Goal: Task Accomplishment & Management: Use online tool/utility

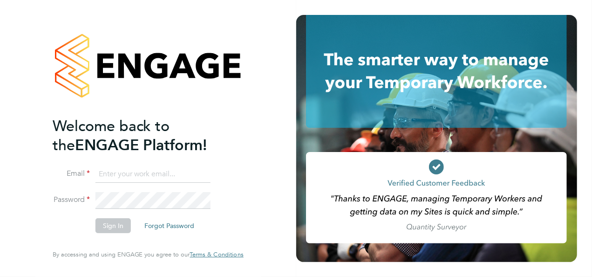
click at [159, 174] on input at bounding box center [152, 174] width 115 height 17
type input "sofia.bari@prsjobs.com"
click at [114, 230] on button "Sign In" at bounding box center [112, 225] width 35 height 15
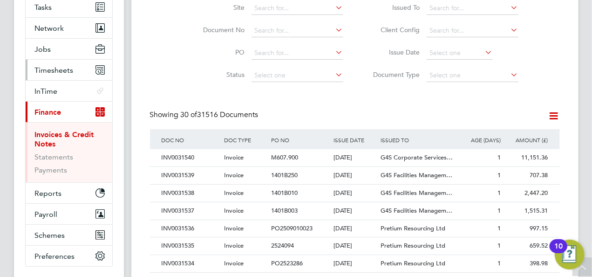
click at [58, 66] on span "Timesheets" at bounding box center [54, 70] width 39 height 9
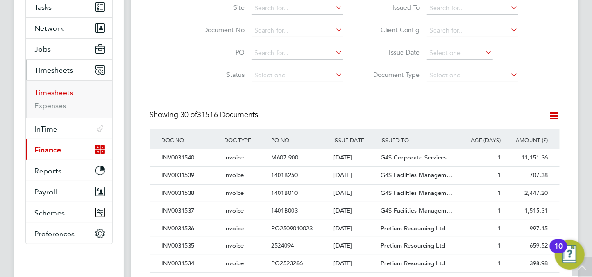
click at [63, 92] on link "Timesheets" at bounding box center [54, 92] width 39 height 9
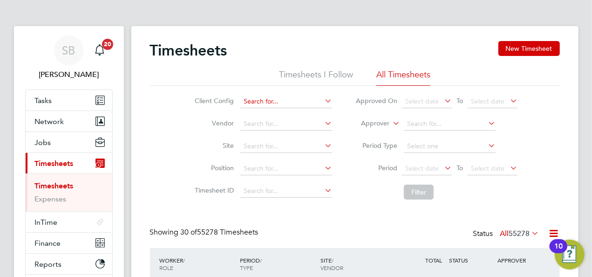
click at [294, 100] on input at bounding box center [286, 101] width 92 height 13
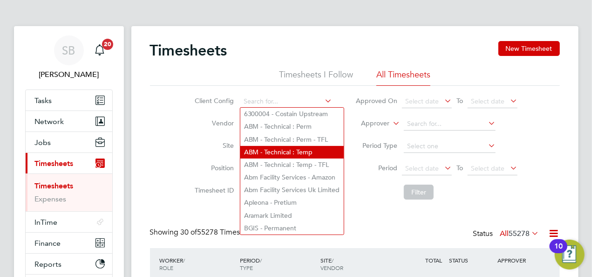
click at [311, 152] on li "ABM - Technical : Temp" at bounding box center [291, 152] width 103 height 13
type input "ABM - Technical : Temp"
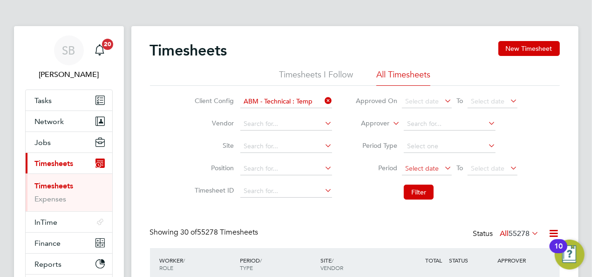
click at [427, 169] on span "Select date" at bounding box center [422, 168] width 34 height 8
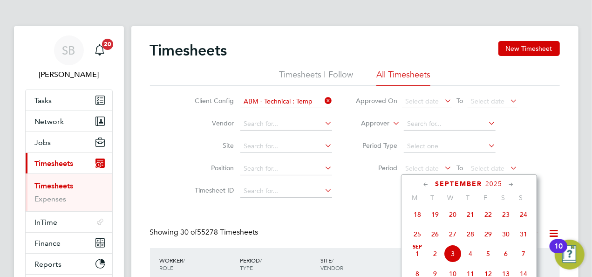
click at [422, 183] on icon at bounding box center [426, 184] width 9 height 10
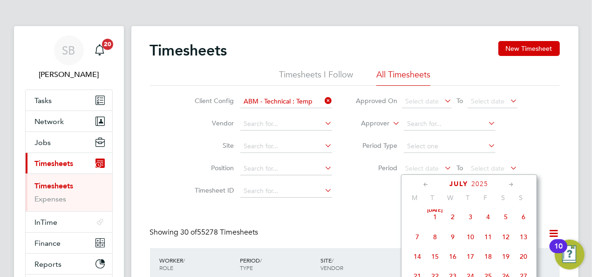
click at [422, 183] on icon at bounding box center [426, 184] width 9 height 10
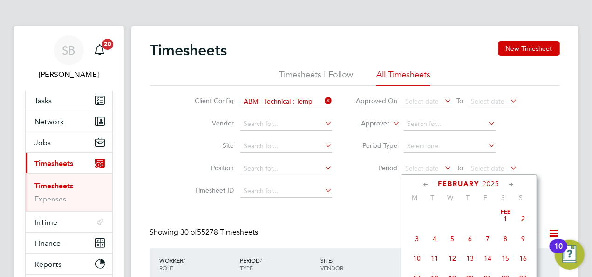
click at [422, 183] on icon at bounding box center [426, 184] width 9 height 10
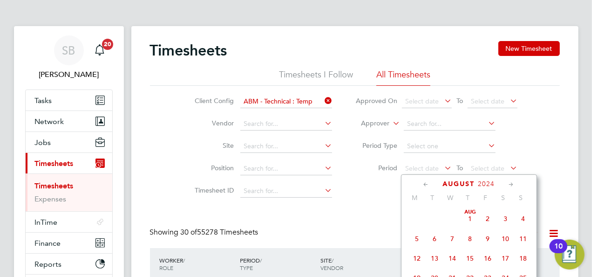
click at [422, 183] on icon at bounding box center [426, 184] width 9 height 10
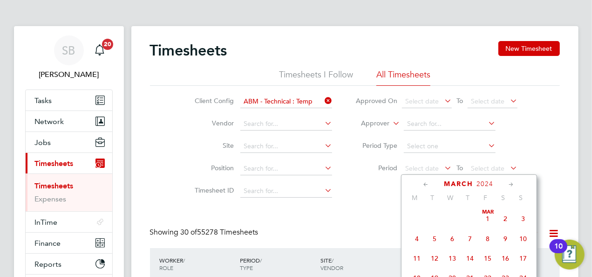
click at [422, 183] on icon at bounding box center [426, 184] width 9 height 10
click at [521, 219] on span "7" at bounding box center [524, 219] width 18 height 18
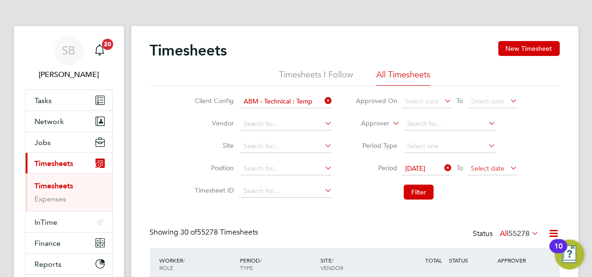
click at [487, 165] on span "Select date" at bounding box center [488, 168] width 34 height 8
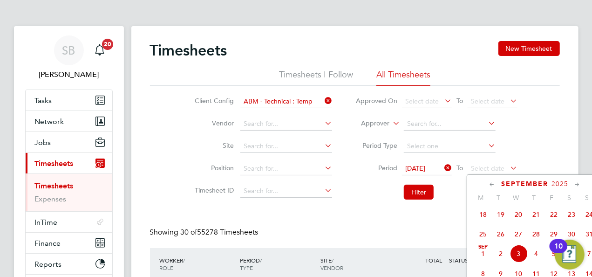
click at [489, 183] on icon at bounding box center [492, 184] width 9 height 10
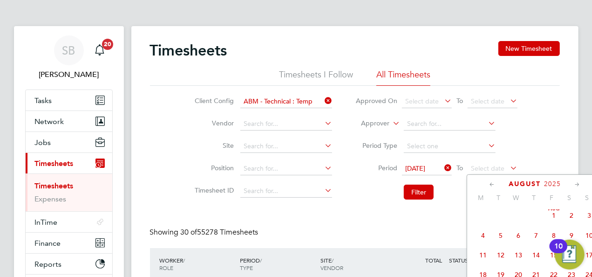
click at [489, 183] on icon at bounding box center [492, 184] width 9 height 10
click at [575, 184] on icon at bounding box center [577, 184] width 9 height 10
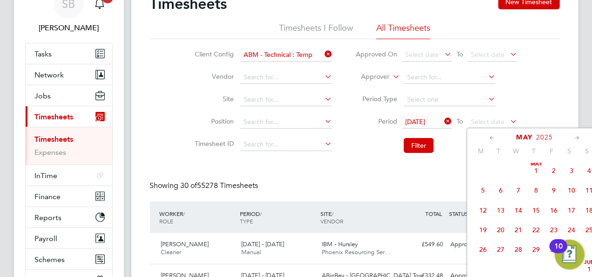
click at [551, 251] on div "10" at bounding box center [558, 246] width 18 height 14
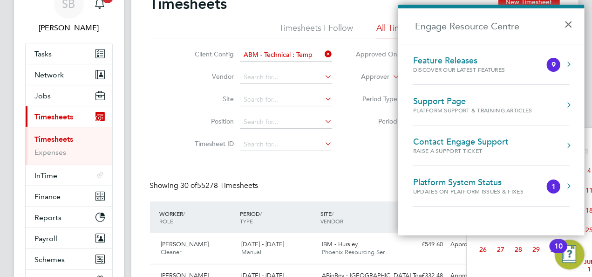
drag, startPoint x: 377, startPoint y: 140, endPoint x: 469, endPoint y: 164, distance: 94.9
click at [377, 140] on li "Filter" at bounding box center [436, 145] width 185 height 24
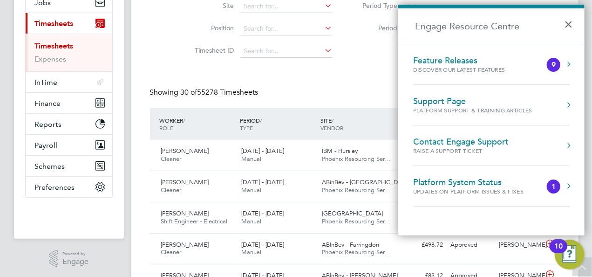
click at [373, 97] on div "Showing 30 of 55278 Timesheets Status All 55278" at bounding box center [355, 98] width 410 height 20
click at [573, 25] on button "×" at bounding box center [571, 21] width 14 height 20
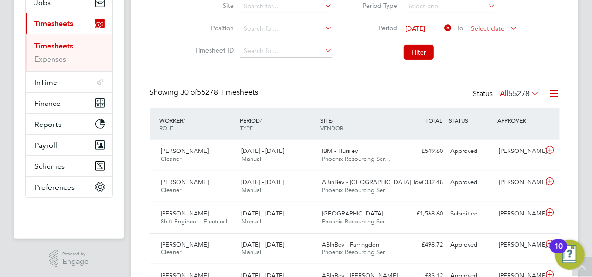
click at [499, 34] on span "Select date" at bounding box center [493, 29] width 50 height 13
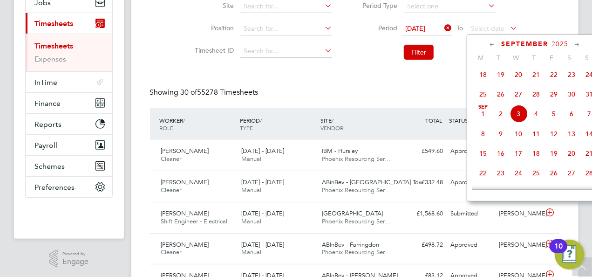
click at [491, 41] on icon at bounding box center [492, 45] width 9 height 10
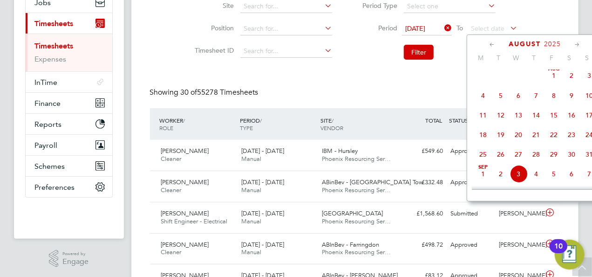
click at [491, 41] on icon at bounding box center [492, 45] width 9 height 10
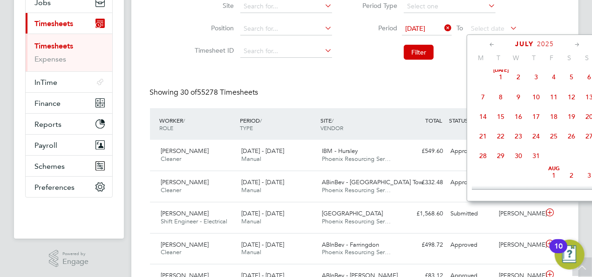
click at [491, 41] on icon at bounding box center [492, 45] width 9 height 10
click at [573, 157] on span "31" at bounding box center [572, 158] width 18 height 18
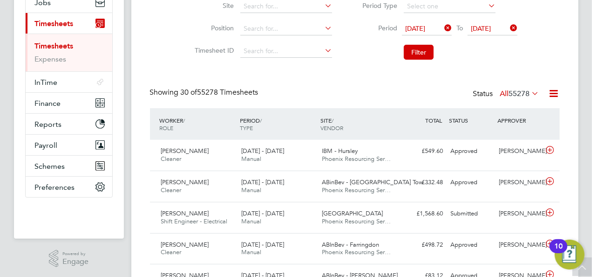
click at [483, 28] on span "[DATE]" at bounding box center [481, 28] width 20 height 8
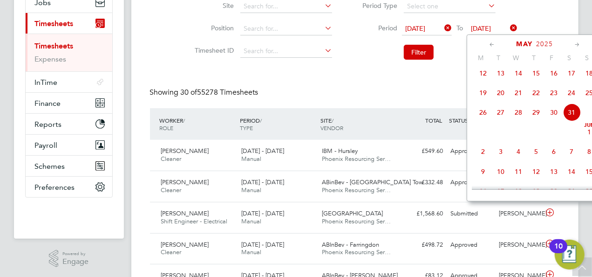
click at [586, 136] on span "[DATE]" at bounding box center [589, 132] width 18 height 18
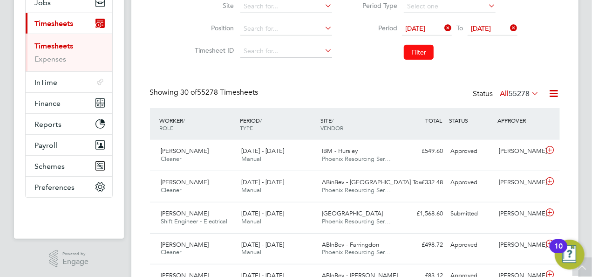
click at [416, 53] on button "Filter" at bounding box center [419, 52] width 30 height 15
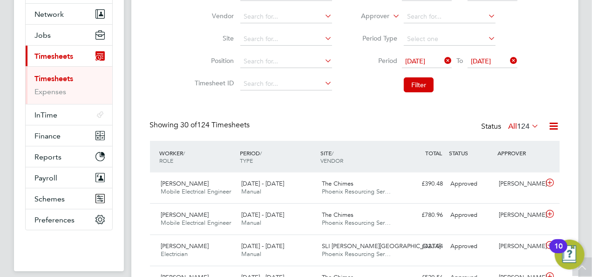
click at [552, 127] on icon at bounding box center [554, 126] width 12 height 12
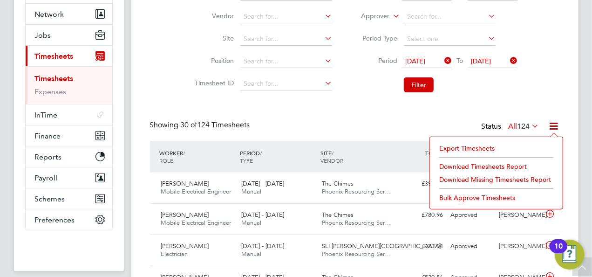
click at [483, 165] on li "Download Timesheets Report" at bounding box center [495, 166] width 123 height 13
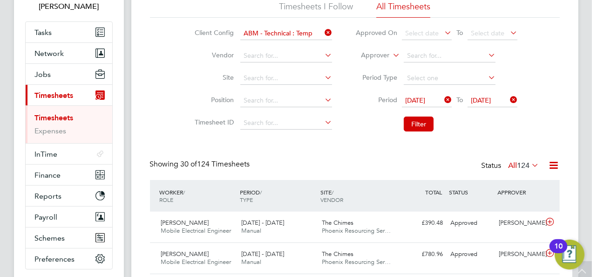
scroll to position [14, 0]
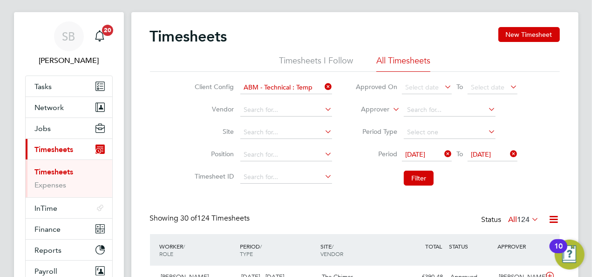
click at [323, 87] on icon at bounding box center [323, 86] width 0 height 13
click at [298, 87] on input at bounding box center [286, 87] width 92 height 13
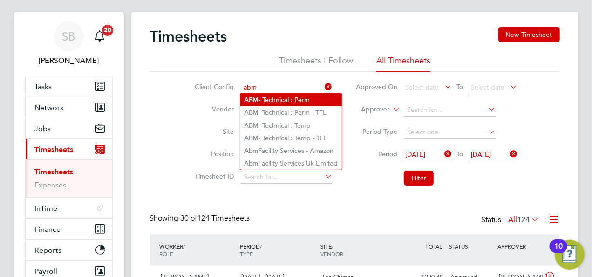
click at [317, 104] on li "ABM - Technical : Perm" at bounding box center [291, 100] width 102 height 13
type input "ABM - Technical : Perm"
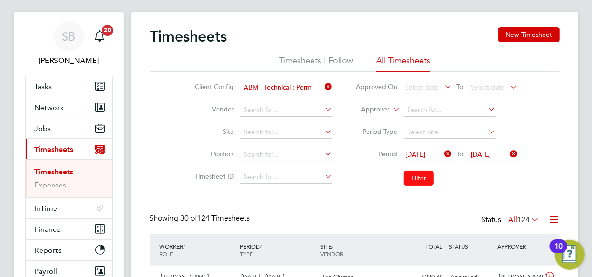
click at [407, 175] on button "Filter" at bounding box center [419, 177] width 30 height 15
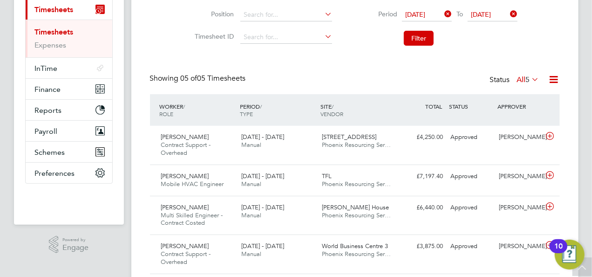
click at [555, 80] on icon at bounding box center [554, 80] width 12 height 12
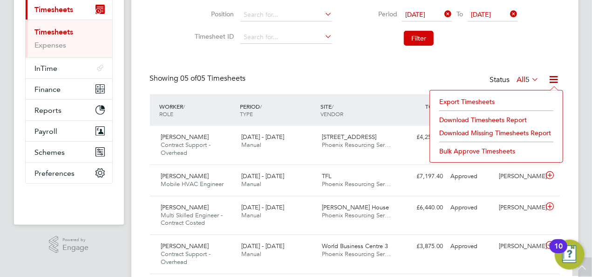
click at [487, 117] on li "Download Timesheets Report" at bounding box center [495, 119] width 123 height 13
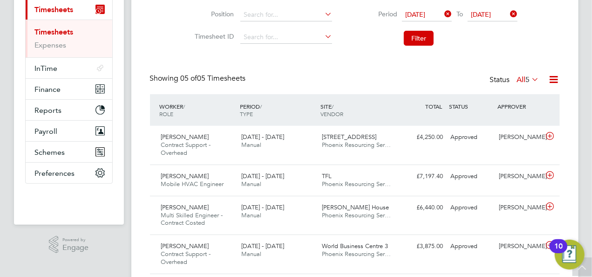
drag, startPoint x: 287, startPoint y: 68, endPoint x: 343, endPoint y: 78, distance: 56.3
click at [287, 68] on div "Timesheets New Timesheet Timesheets I Follow All Timesheets Client Config ABM -…" at bounding box center [355, 100] width 410 height 426
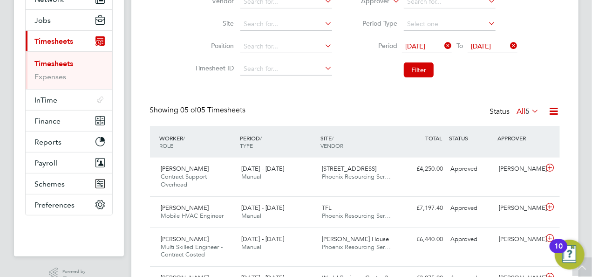
scroll to position [107, 0]
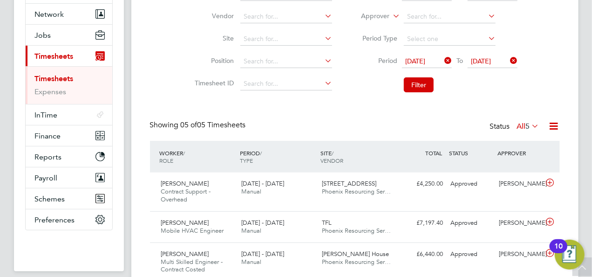
click at [425, 62] on span "[DATE]" at bounding box center [415, 61] width 20 height 8
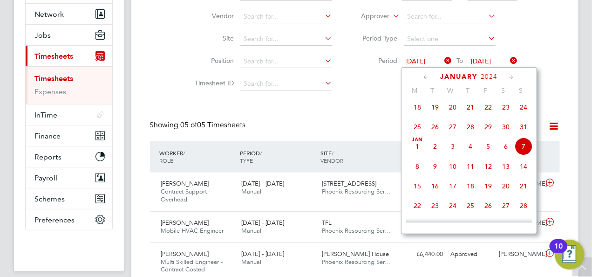
click at [319, 94] on li "Timesheet ID" at bounding box center [261, 84] width 163 height 22
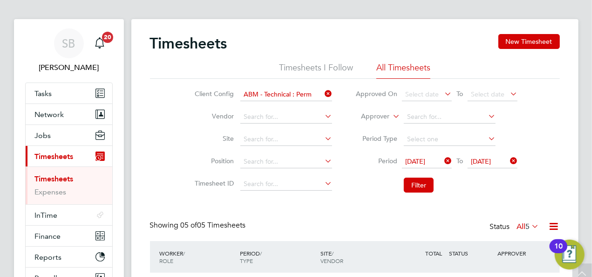
scroll to position [0, 0]
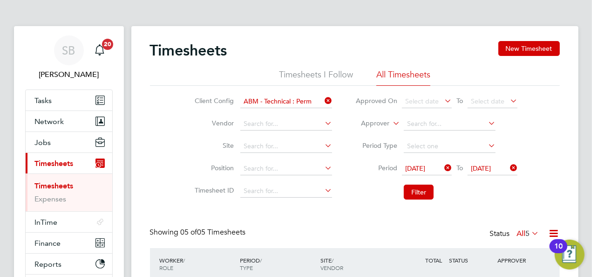
click at [491, 169] on span "[DATE]" at bounding box center [481, 168] width 20 height 8
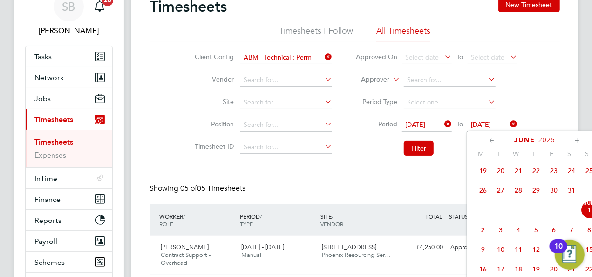
scroll to position [47, 0]
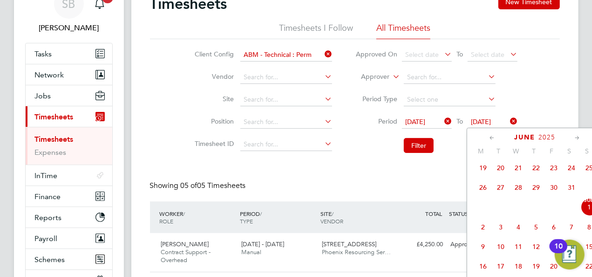
drag, startPoint x: 402, startPoint y: 191, endPoint x: 407, endPoint y: 183, distance: 9.6
click at [402, 191] on div "Showing 05 of 05 Timesheets Status All 5" at bounding box center [355, 191] width 410 height 20
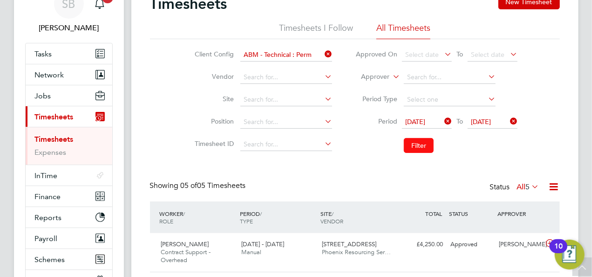
click at [416, 142] on button "Filter" at bounding box center [419, 145] width 30 height 15
click at [289, 56] on input at bounding box center [286, 54] width 92 height 13
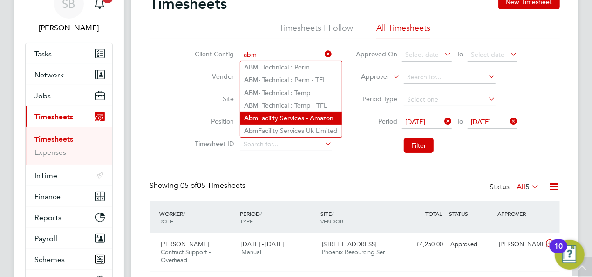
click at [284, 114] on li "Abm Facility Services - Amazon" at bounding box center [291, 118] width 102 height 13
type input "Abm Facility Services - Amazon"
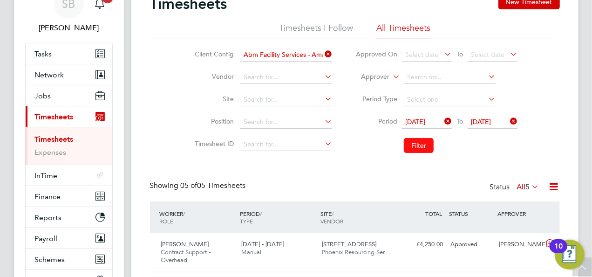
click at [430, 143] on button "Filter" at bounding box center [419, 145] width 30 height 15
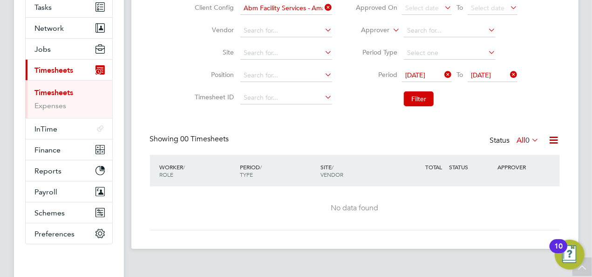
scroll to position [0, 0]
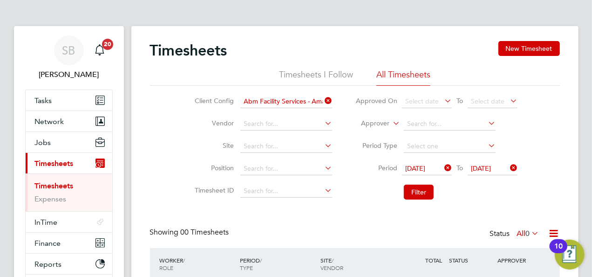
click at [323, 97] on icon at bounding box center [323, 100] width 0 height 13
click at [290, 98] on input at bounding box center [286, 101] width 92 height 13
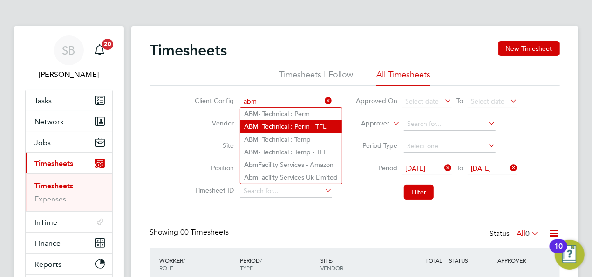
click at [310, 124] on li "ABM - Technical : Perm - TFL" at bounding box center [291, 126] width 102 height 13
type input "ABM - Technical : Perm - TFL"
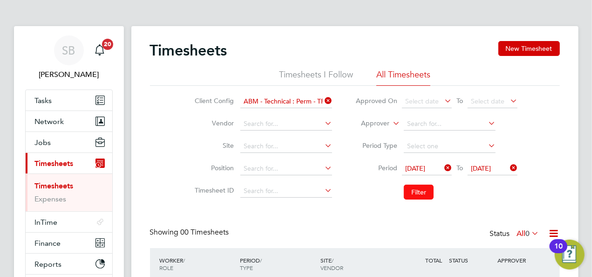
click at [415, 194] on button "Filter" at bounding box center [419, 191] width 30 height 15
click at [323, 99] on icon at bounding box center [323, 100] width 0 height 13
click at [296, 101] on input at bounding box center [286, 101] width 92 height 13
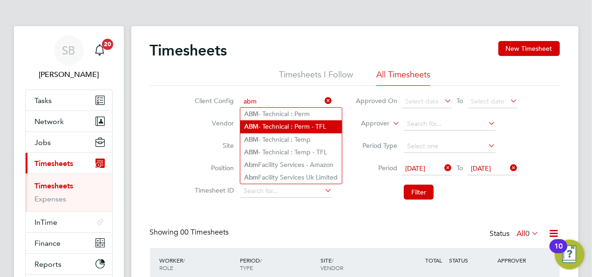
click at [325, 128] on li "ABM - Technical : Perm - TFL" at bounding box center [291, 126] width 102 height 13
type input "ABM - Technical : Perm - TFL"
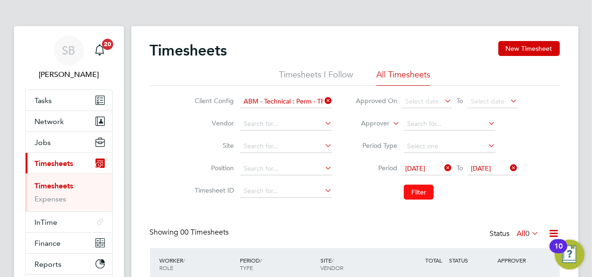
click at [417, 191] on button "Filter" at bounding box center [419, 191] width 30 height 15
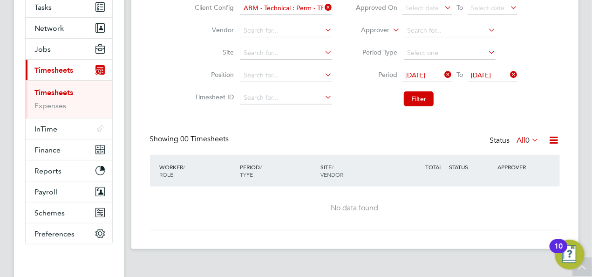
click at [542, 124] on div "Timesheets New Timesheet Timesheets I Follow All Timesheets Client Config ABM -…" at bounding box center [355, 89] width 410 height 282
